Goal: Information Seeking & Learning: Learn about a topic

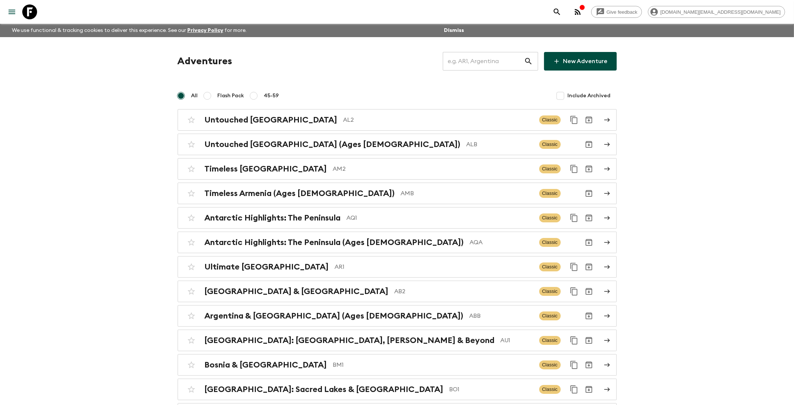
click at [472, 64] on input "text" at bounding box center [483, 61] width 81 height 21
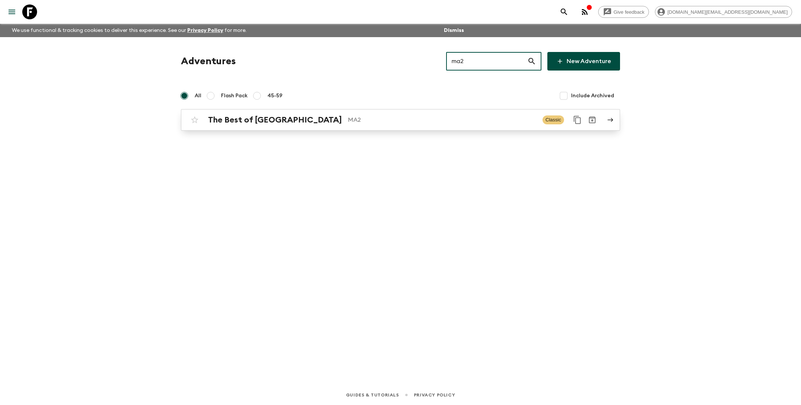
type input "ma2"
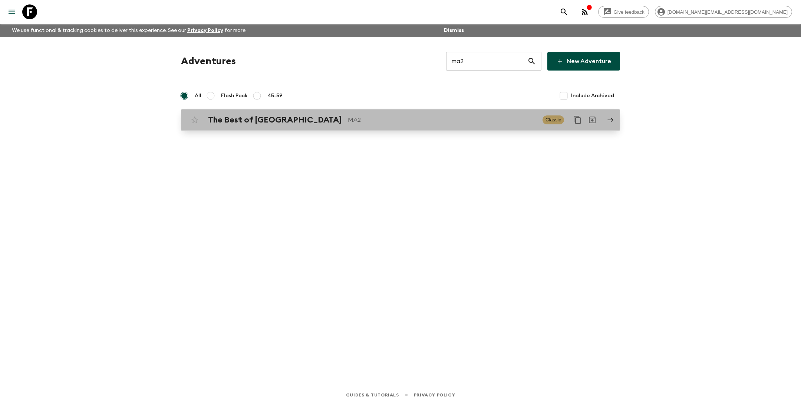
click at [348, 118] on p "MA2" at bounding box center [442, 119] width 189 height 9
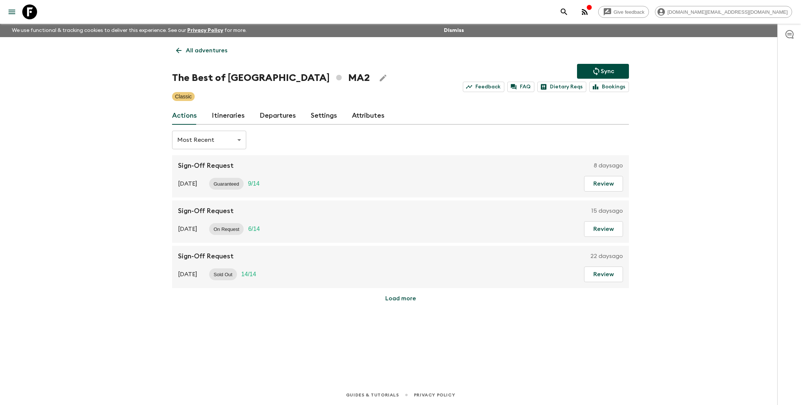
click at [227, 116] on link "Itineraries" at bounding box center [228, 116] width 33 height 18
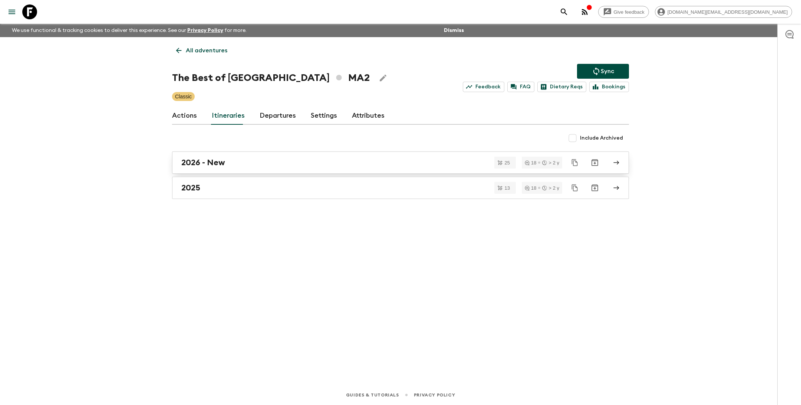
click at [247, 164] on div "2026 - New" at bounding box center [393, 163] width 424 height 10
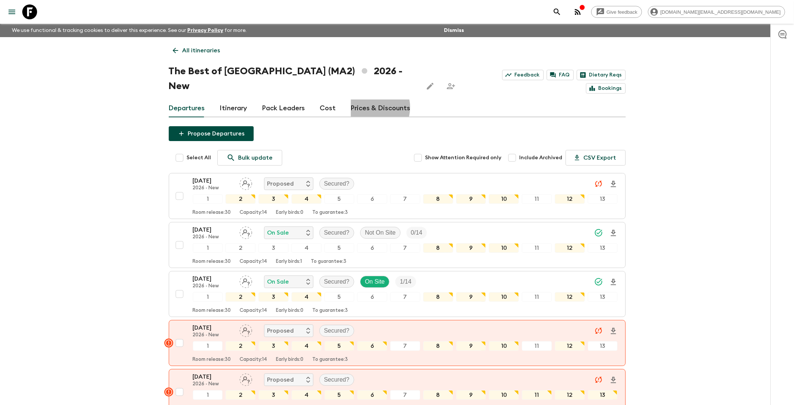
click at [367, 99] on link "Prices & Discounts" at bounding box center [381, 108] width 60 height 18
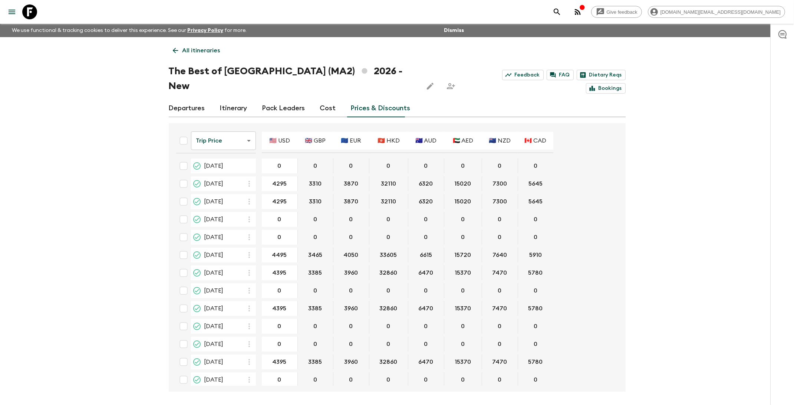
click at [327, 99] on link "Cost" at bounding box center [328, 108] width 16 height 18
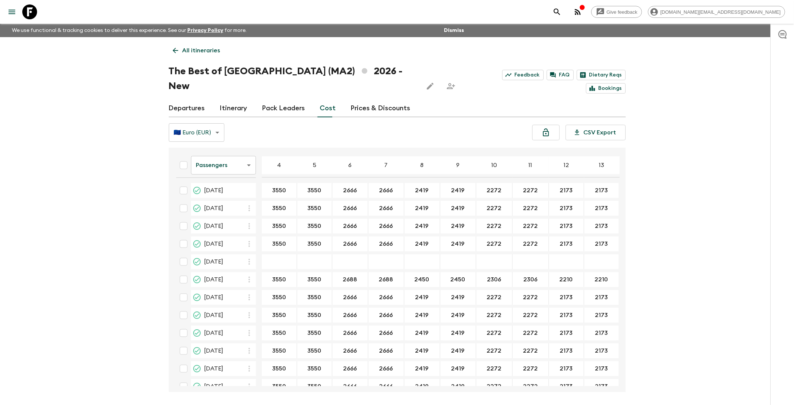
click at [364, 99] on link "Prices & Discounts" at bounding box center [381, 108] width 60 height 18
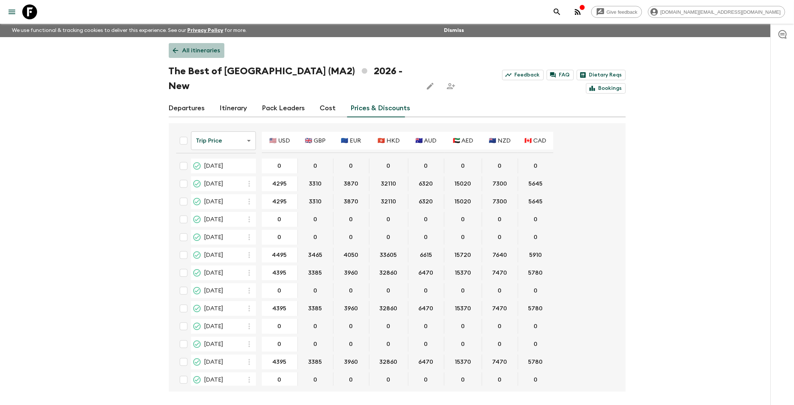
click at [197, 51] on p "All itineraries" at bounding box center [202, 50] width 38 height 9
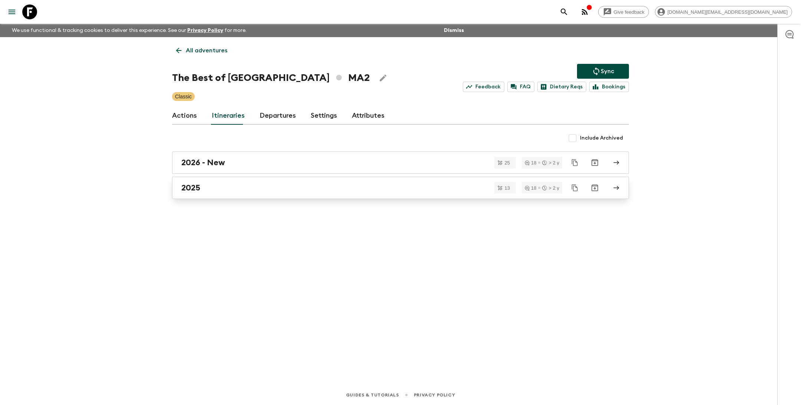
click at [214, 189] on div "2025" at bounding box center [393, 188] width 424 height 10
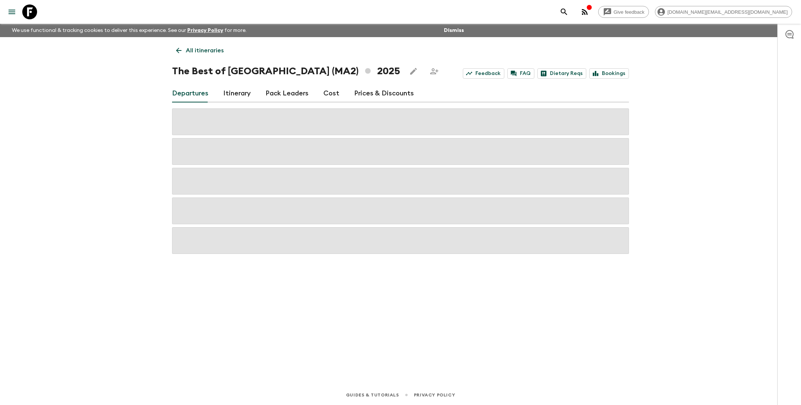
click at [365, 92] on link "Prices & Discounts" at bounding box center [384, 94] width 60 height 18
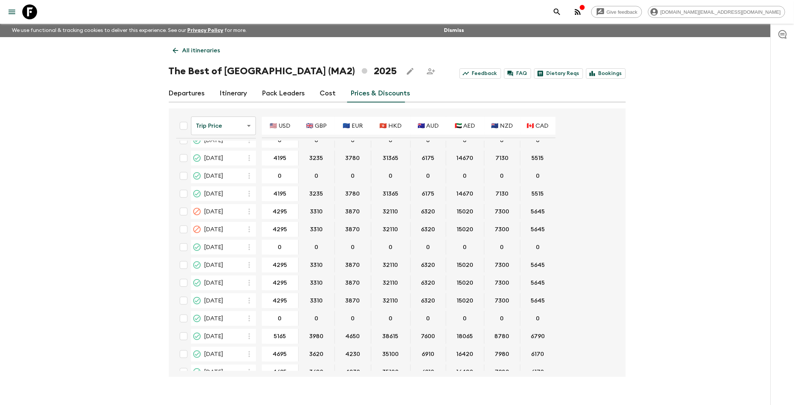
scroll to position [601, 0]
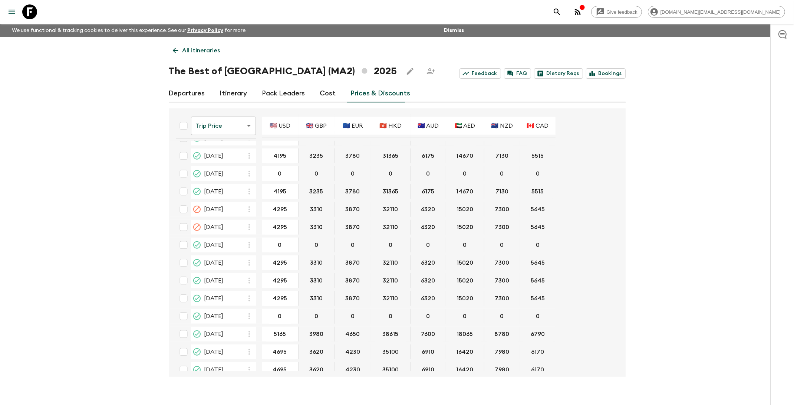
click at [236, 93] on link "Itinerary" at bounding box center [233, 94] width 27 height 18
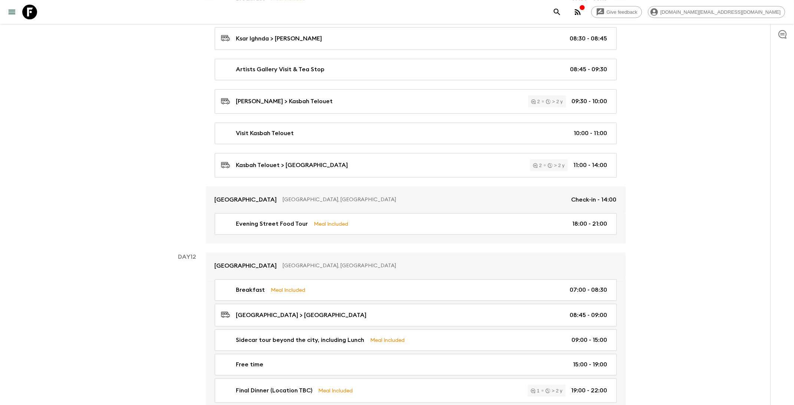
scroll to position [2209, 0]
